Goal: Task Accomplishment & Management: Manage account settings

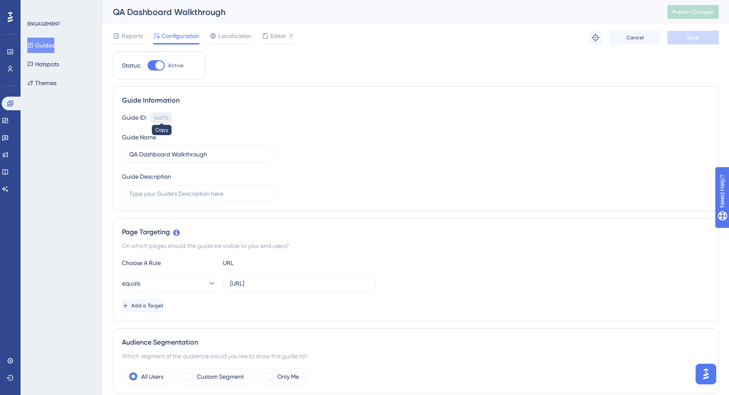
click at [160, 118] on div "146172" at bounding box center [161, 118] width 14 height 7
copy div "146172"
click at [160, 118] on div "146172" at bounding box center [161, 118] width 14 height 7
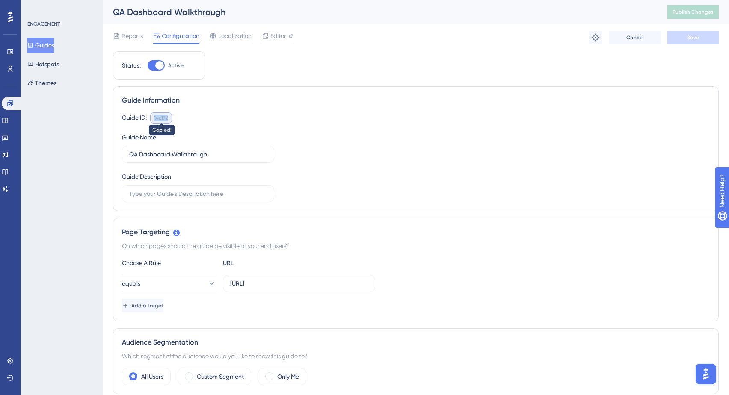
copy div "146172"
click at [160, 118] on div "146172" at bounding box center [161, 118] width 14 height 7
copy div "146172"
click at [160, 118] on div "146172" at bounding box center [161, 118] width 14 height 7
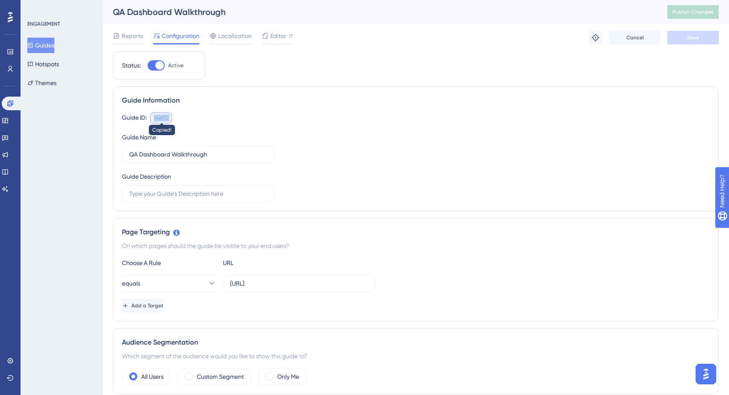
copy div "146172 Copied!"
click at [160, 119] on div "146172" at bounding box center [161, 118] width 14 height 7
click at [191, 106] on div "Guide Information Guide ID: 146172 Copy Guide Name QA Dashboard Walkthrough Gui…" at bounding box center [415, 148] width 605 height 125
click at [163, 117] on div "146172" at bounding box center [161, 118] width 14 height 7
click at [52, 48] on button "Guides" at bounding box center [40, 45] width 27 height 15
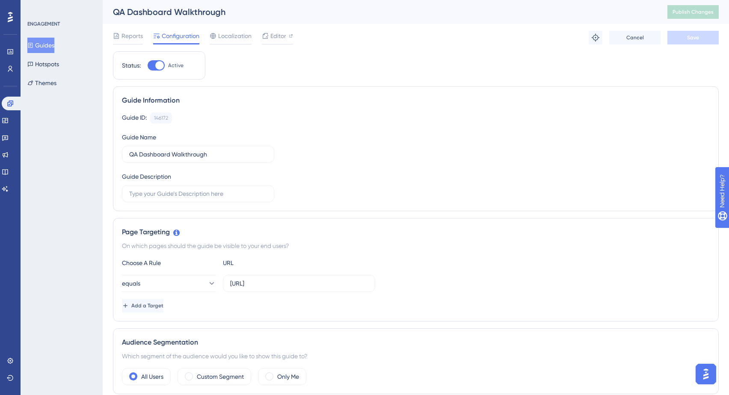
click at [54, 45] on button "Guides" at bounding box center [40, 45] width 27 height 15
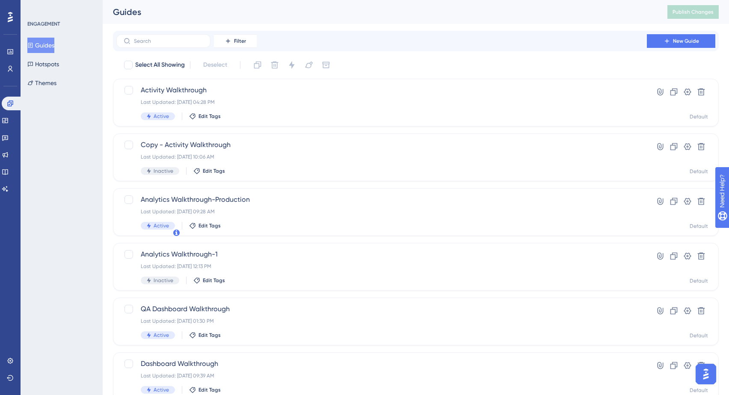
scroll to position [0, 0]
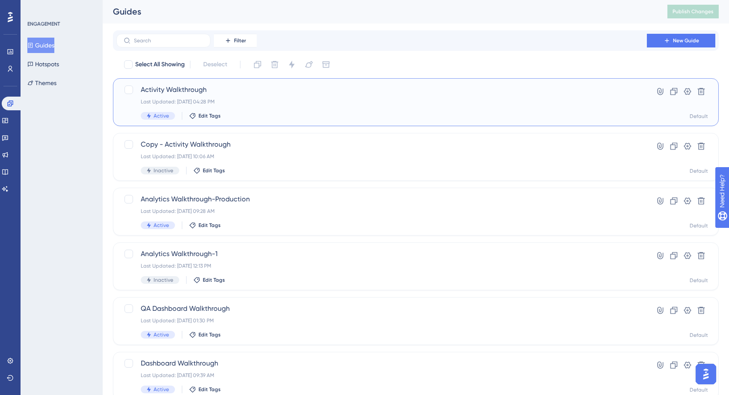
click at [314, 105] on div "Last Updated: [DATE] 04:28 PM" at bounding box center [381, 101] width 481 height 7
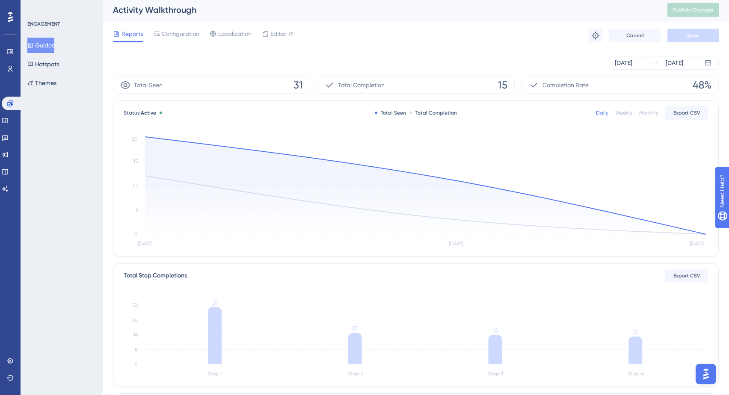
scroll to position [3, 0]
click at [50, 43] on button "Guides" at bounding box center [40, 45] width 27 height 15
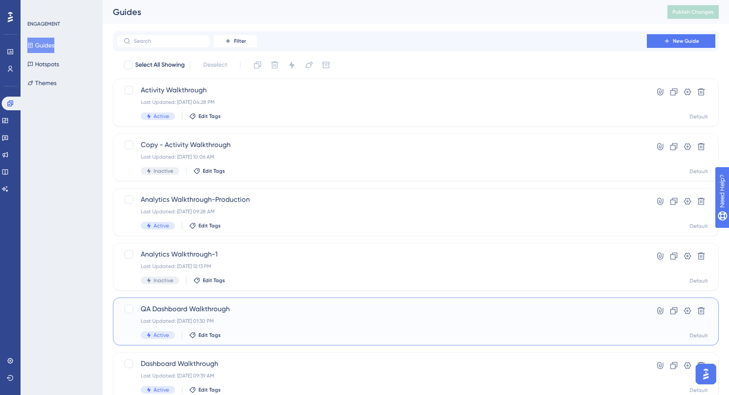
click at [262, 319] on div "Last Updated: [DATE] 01:30 PM" at bounding box center [381, 321] width 481 height 7
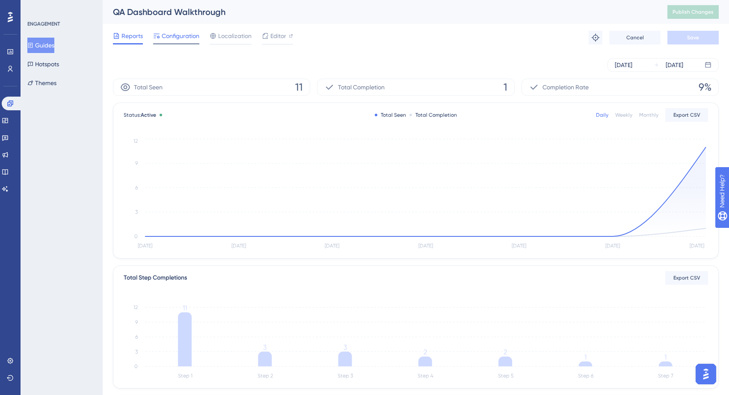
click at [179, 35] on span "Configuration" at bounding box center [181, 36] width 38 height 10
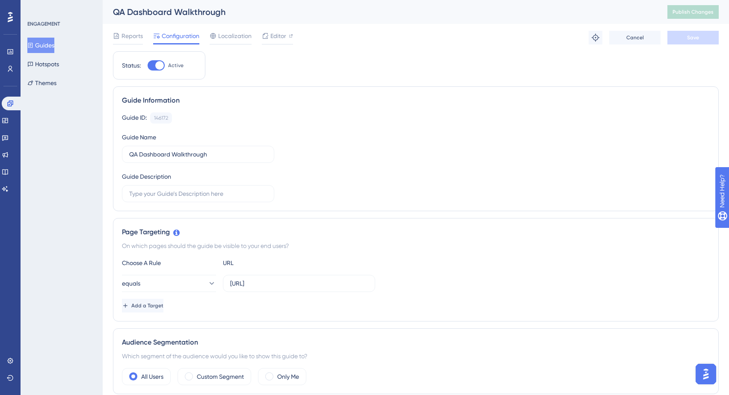
click at [157, 63] on div at bounding box center [159, 65] width 9 height 9
click at [148, 65] on input "Active" at bounding box center [147, 65] width 0 height 0
checkbox input "false"
click at [673, 37] on button "Save" at bounding box center [692, 38] width 51 height 14
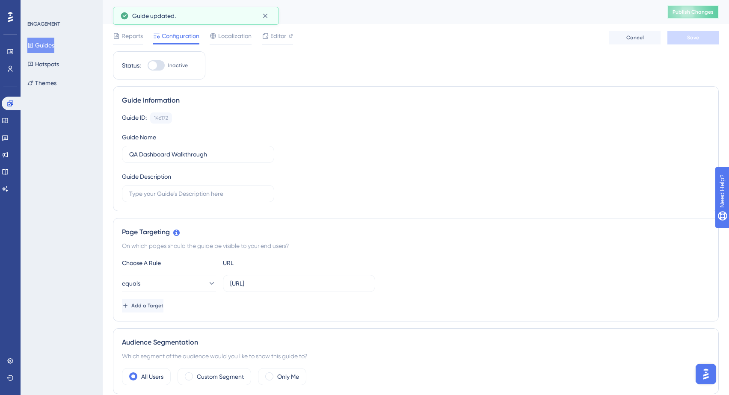
click at [691, 15] on span "Publish Changes" at bounding box center [692, 12] width 41 height 7
click at [54, 47] on button "Guides" at bounding box center [40, 45] width 27 height 15
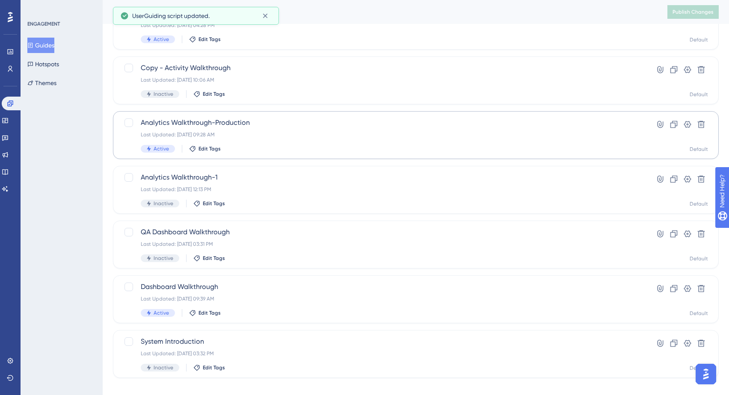
scroll to position [78, 0]
